Goal: Information Seeking & Learning: Check status

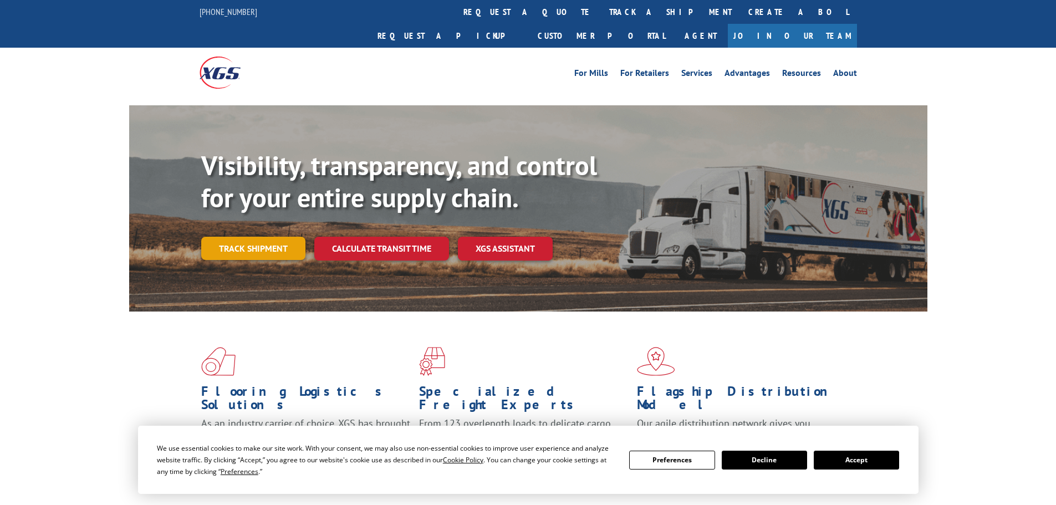
click at [248, 237] on link "Track shipment" at bounding box center [253, 248] width 104 height 23
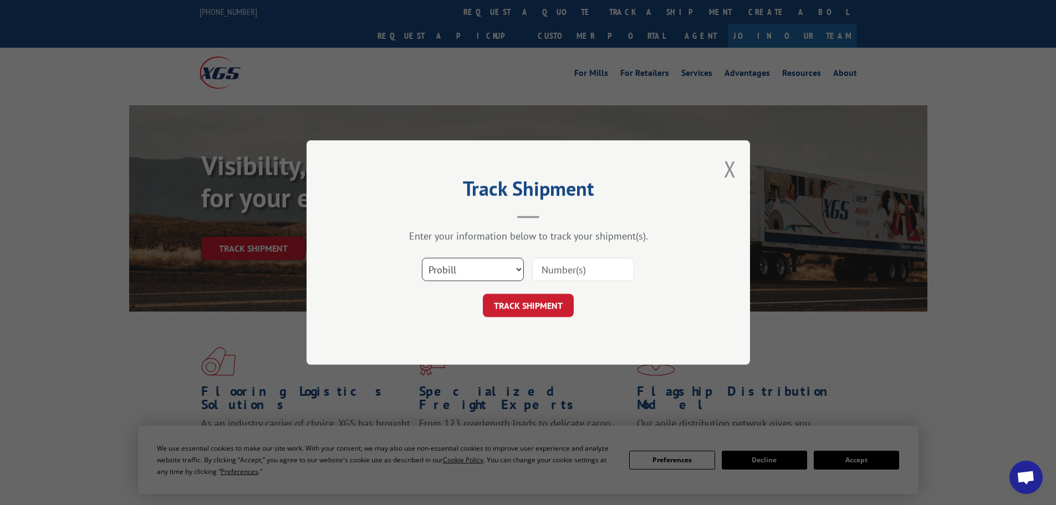
click at [436, 268] on select "Select category... Probill BOL PO" at bounding box center [473, 269] width 102 height 23
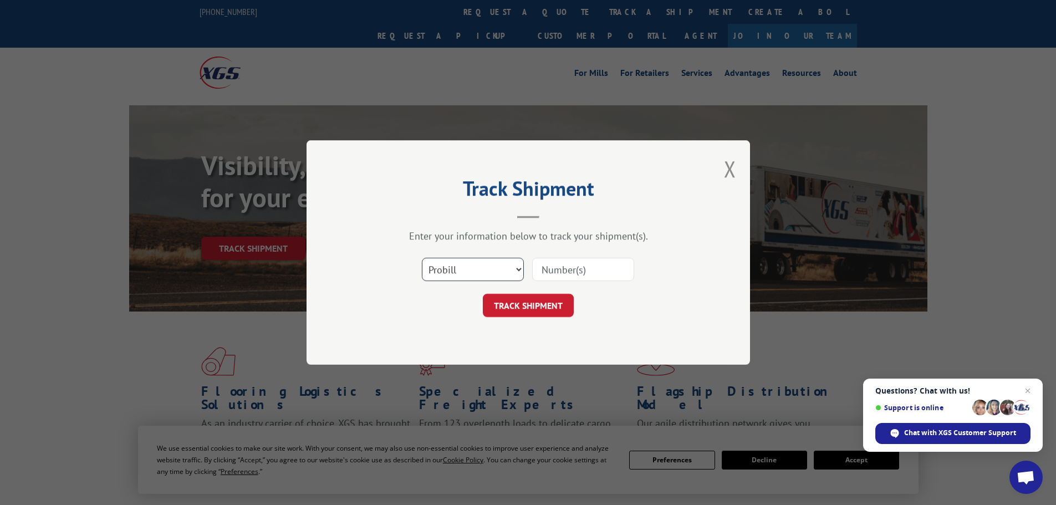
select select "po"
click at [422, 258] on select "Select category... Probill BOL PO" at bounding box center [473, 269] width 102 height 23
click at [554, 270] on input at bounding box center [583, 269] width 102 height 23
paste input "42506730"
type input "42506730"
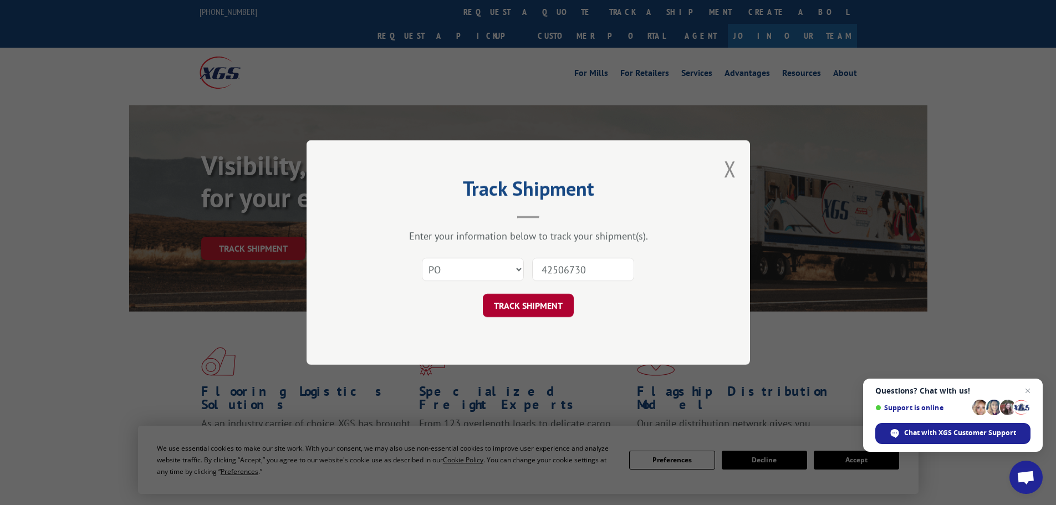
click at [518, 313] on button "TRACK SHIPMENT" at bounding box center [528, 305] width 91 height 23
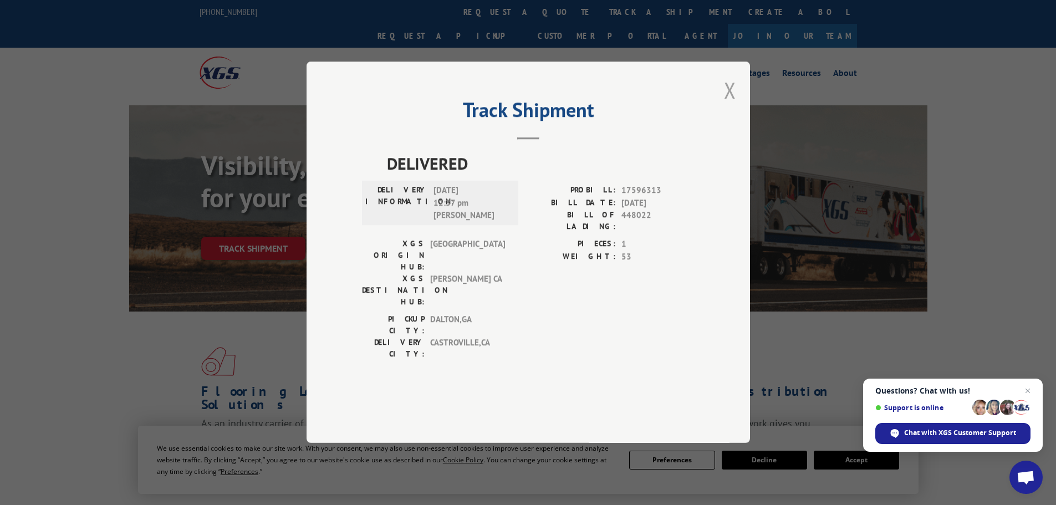
click at [728, 105] on button "Close modal" at bounding box center [730, 89] width 12 height 29
